Goal: Information Seeking & Learning: Learn about a topic

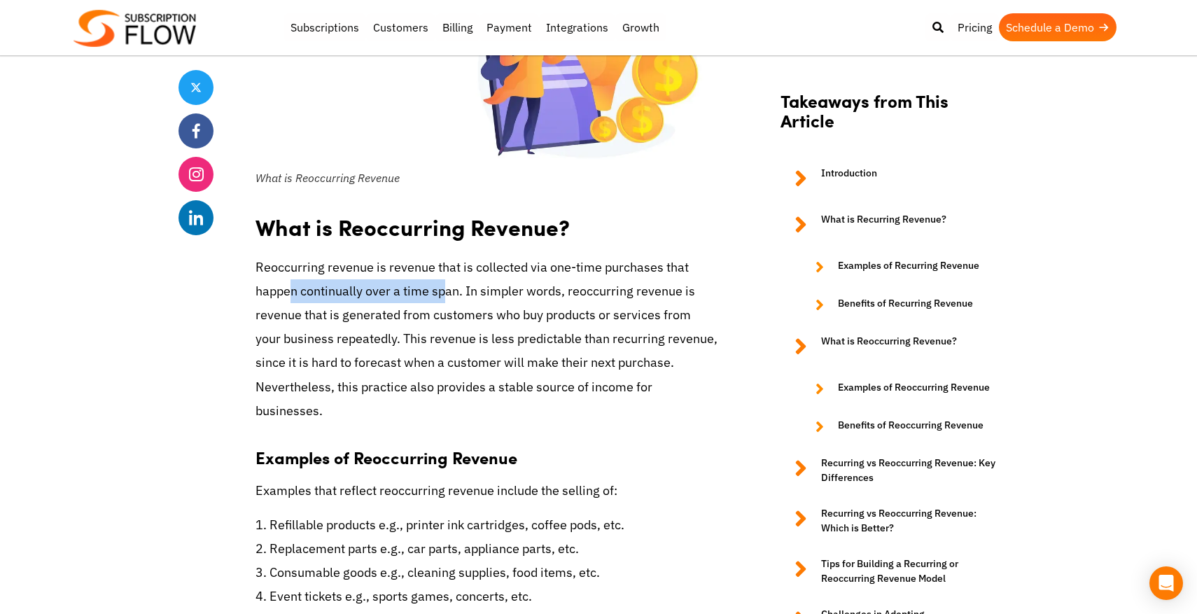
drag, startPoint x: 290, startPoint y: 312, endPoint x: 459, endPoint y: 312, distance: 169.4
click at [459, 312] on p "Reoccurring revenue is revenue that is collected via one-time purchases that ha…" at bounding box center [487, 339] width 462 height 167
click at [495, 314] on p "Reoccurring revenue is revenue that is collected via one-time purchases that ha…" at bounding box center [487, 339] width 462 height 167
drag, startPoint x: 291, startPoint y: 380, endPoint x: 328, endPoint y: 380, distance: 36.4
click at [315, 380] on p "Reoccurring revenue is revenue that is collected via one-time purchases that ha…" at bounding box center [487, 339] width 462 height 167
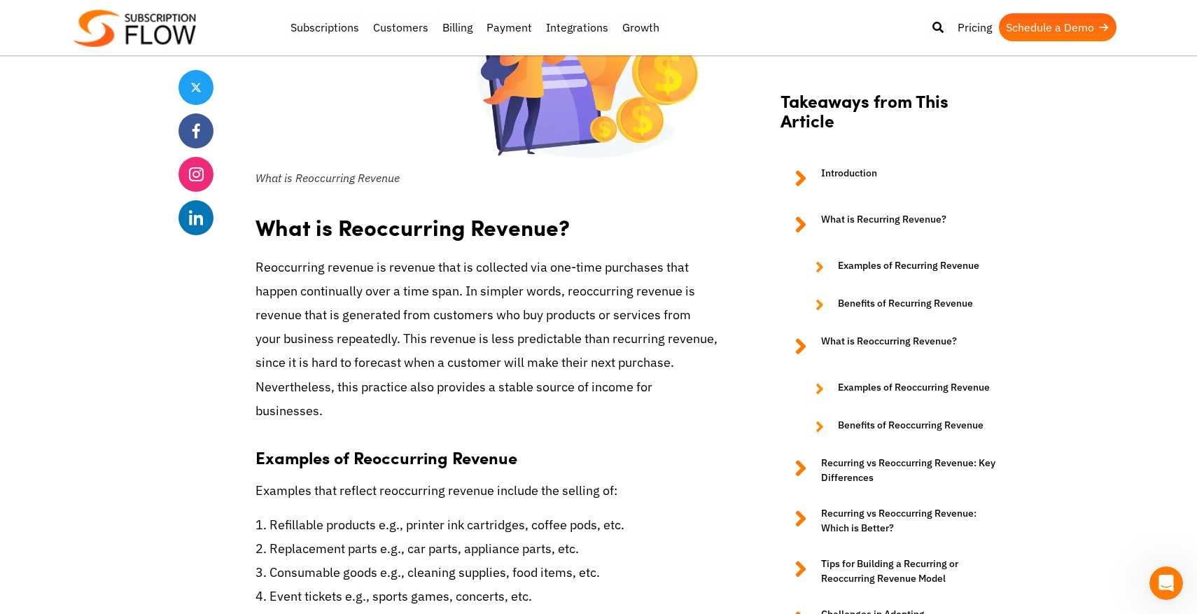
click at [374, 382] on p "Reoccurring revenue is revenue that is collected via one-time purchases that ha…" at bounding box center [487, 339] width 462 height 167
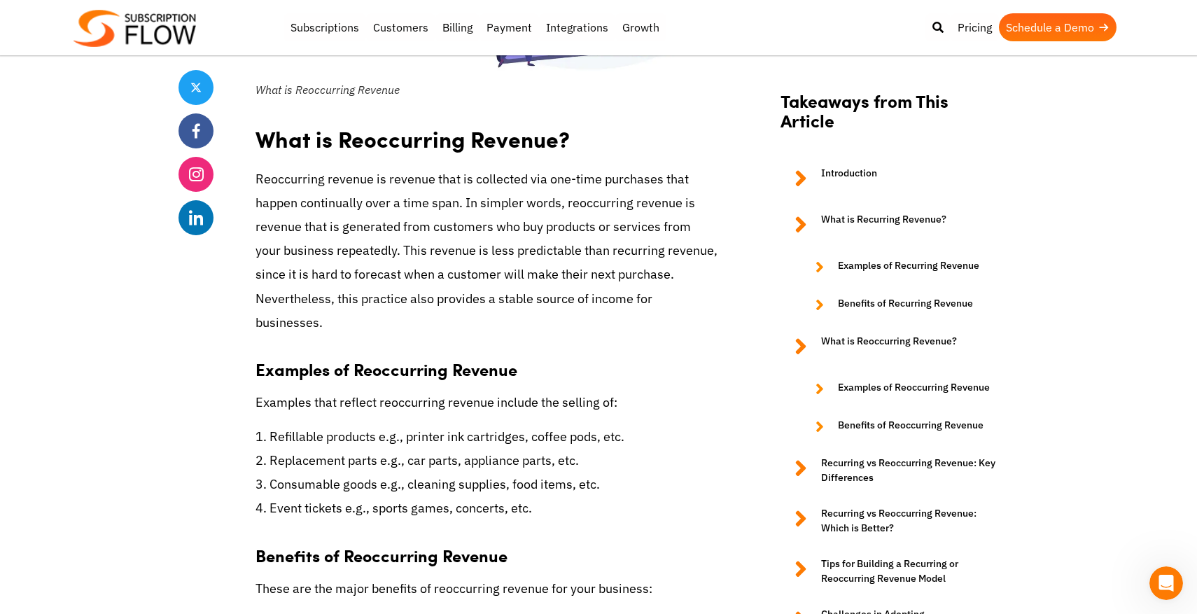
scroll to position [2917, 0]
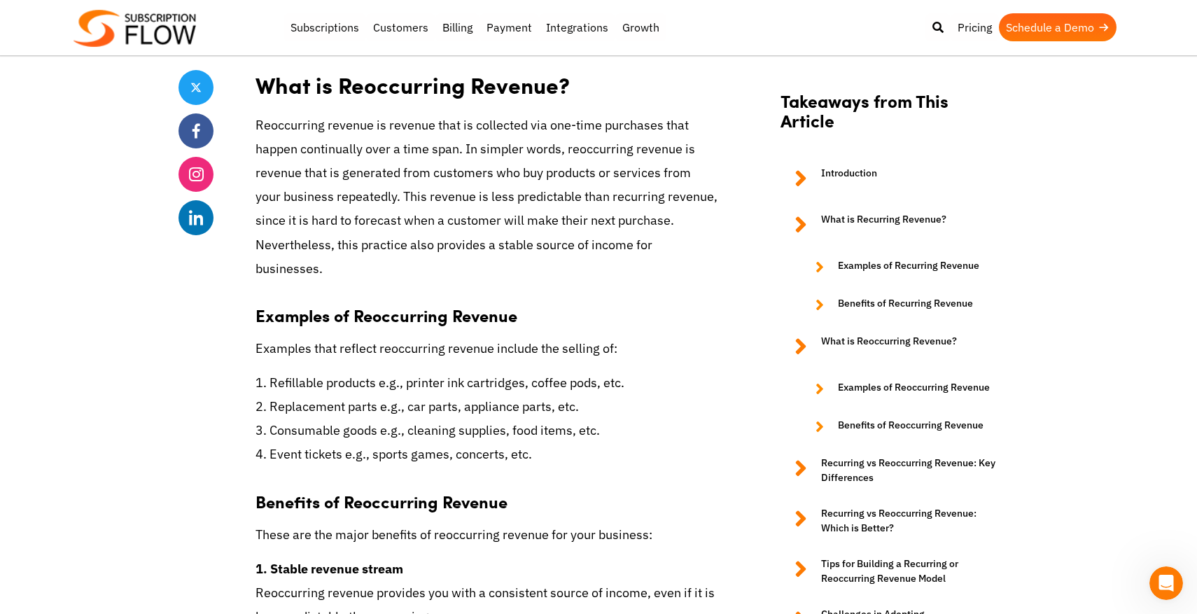
click at [326, 265] on p "Reoccurring revenue is revenue that is collected via one-time purchases that ha…" at bounding box center [487, 196] width 462 height 167
click at [343, 266] on p "Reoccurring revenue is revenue that is collected via one-time purchases that ha…" at bounding box center [487, 196] width 462 height 167
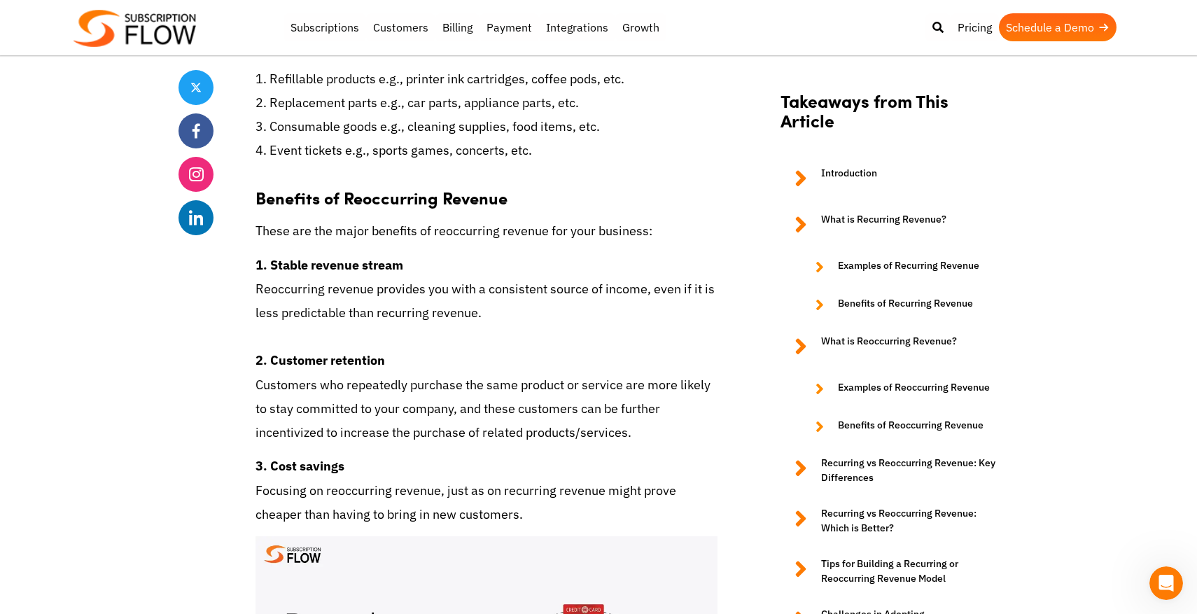
scroll to position [3268, 0]
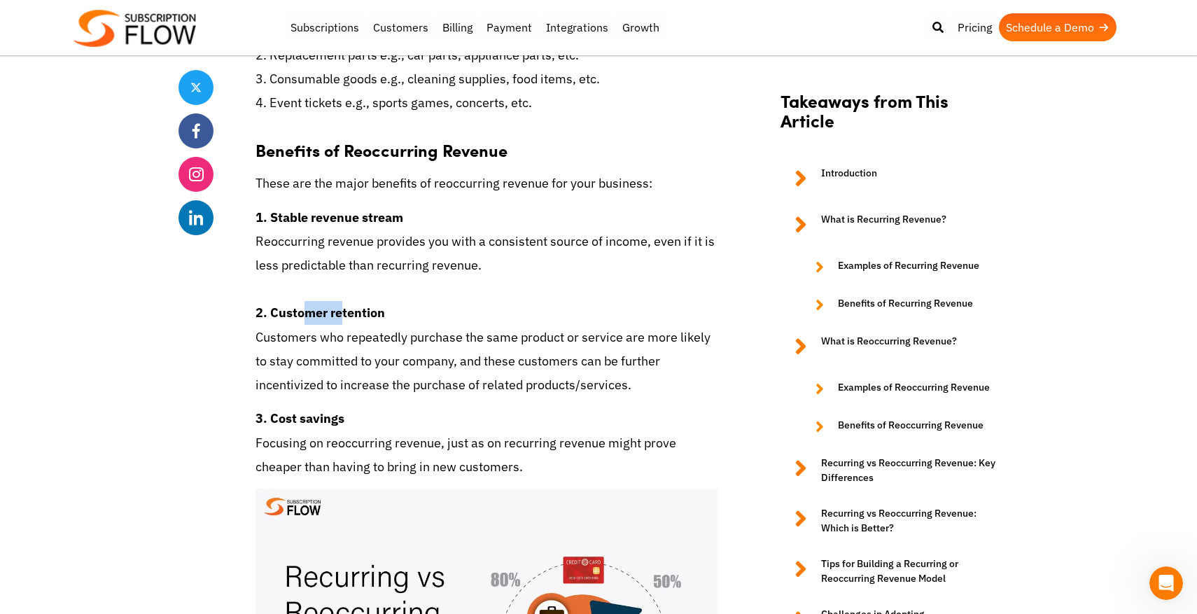
drag, startPoint x: 295, startPoint y: 330, endPoint x: 337, endPoint y: 330, distance: 41.3
click at [333, 321] on strong "2. Customer retention" at bounding box center [321, 313] width 130 height 16
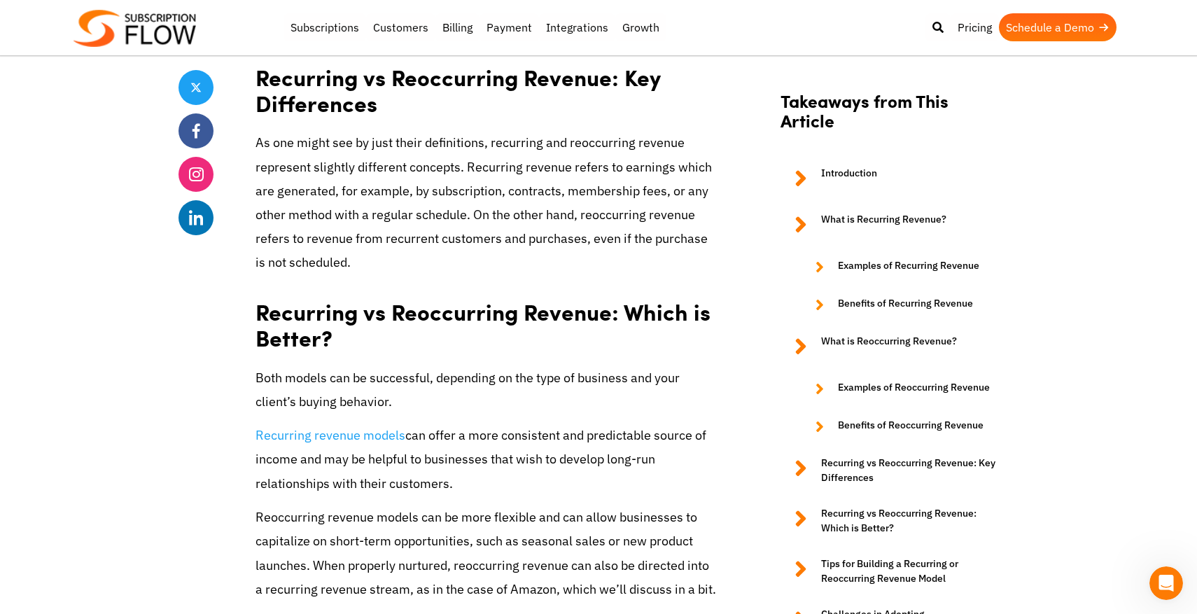
scroll to position [4157, 0]
